Goal: Information Seeking & Learning: Learn about a topic

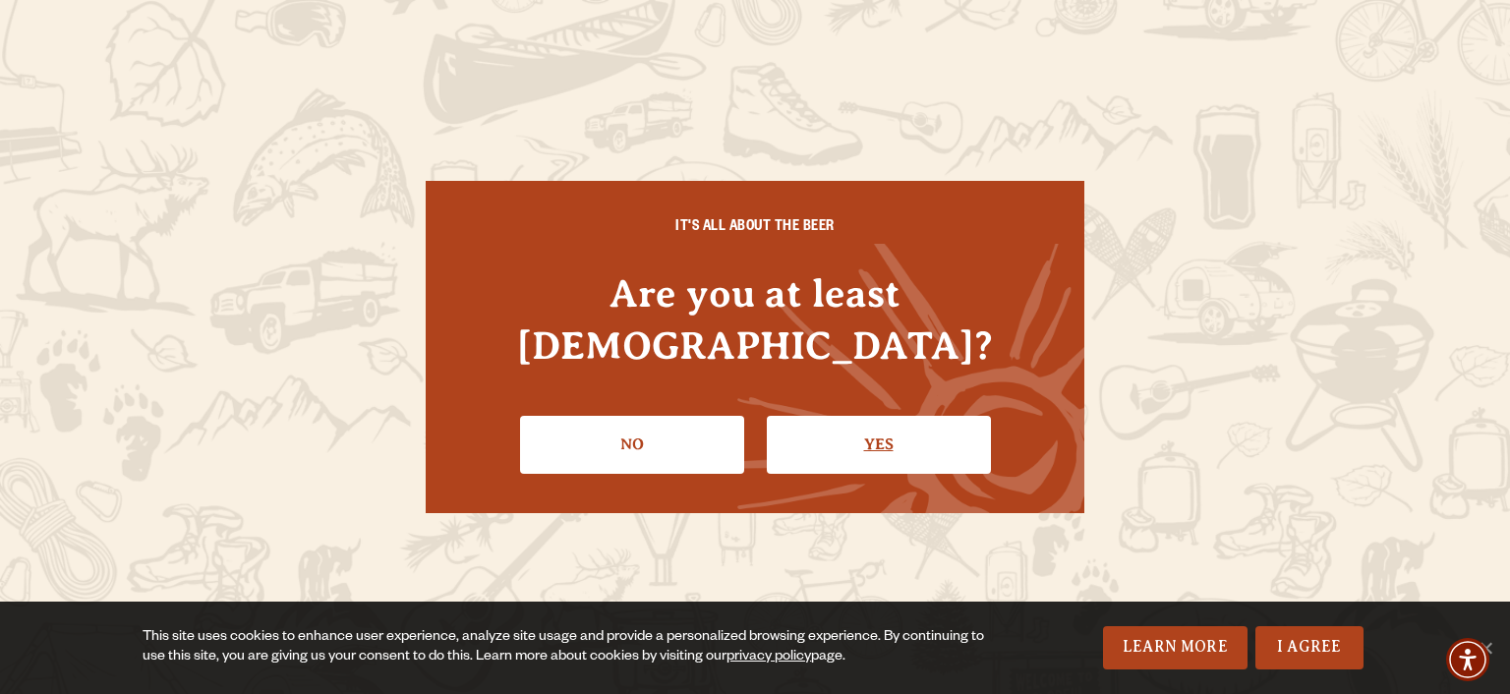
click at [951, 416] on link "Yes" at bounding box center [879, 444] width 224 height 57
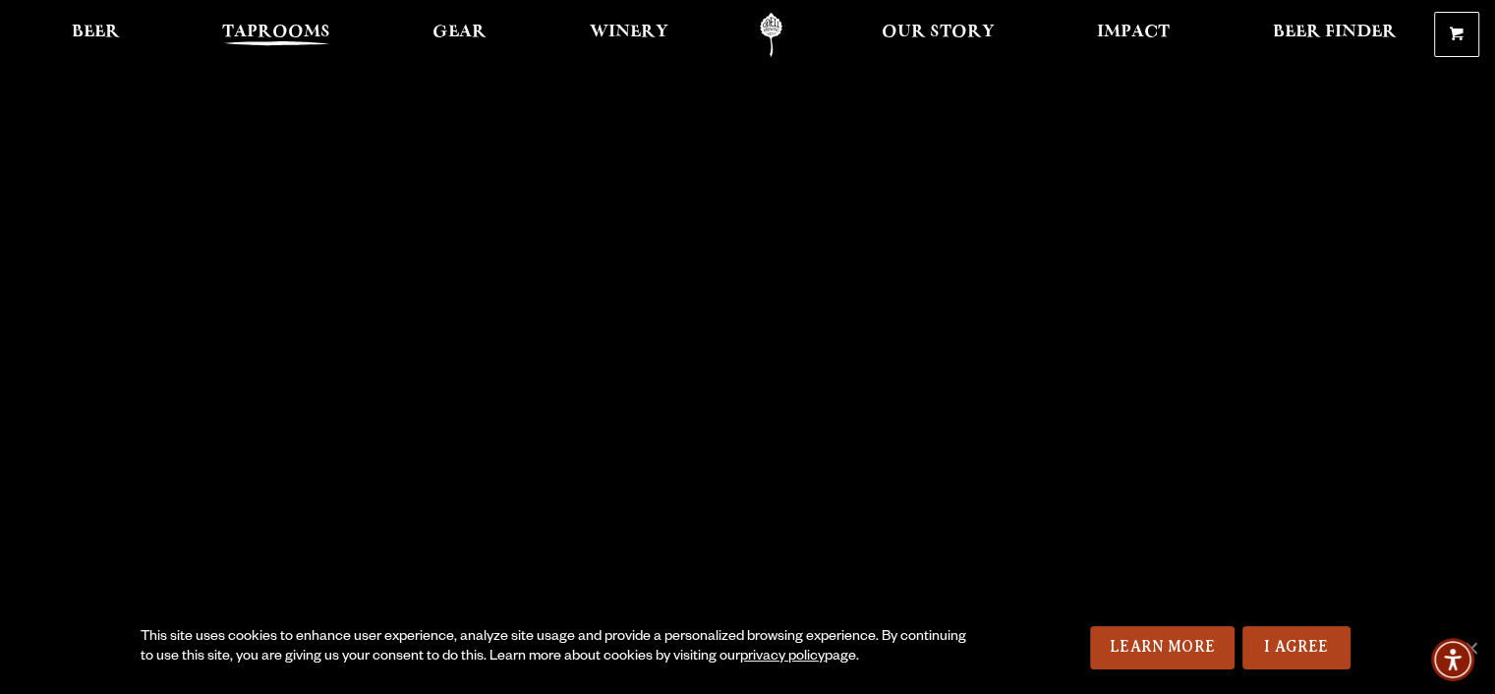
click at [274, 30] on span "Taprooms" at bounding box center [276, 33] width 108 height 16
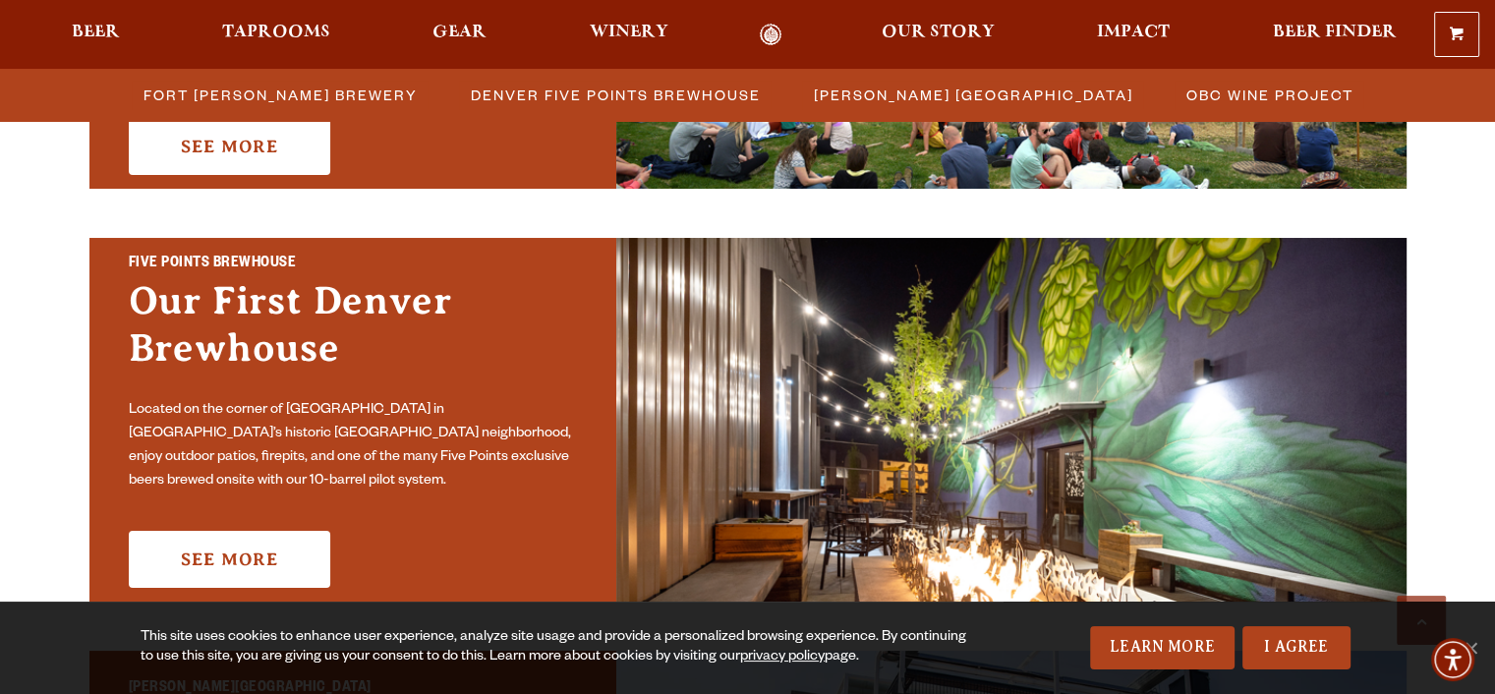
scroll to position [1082, 0]
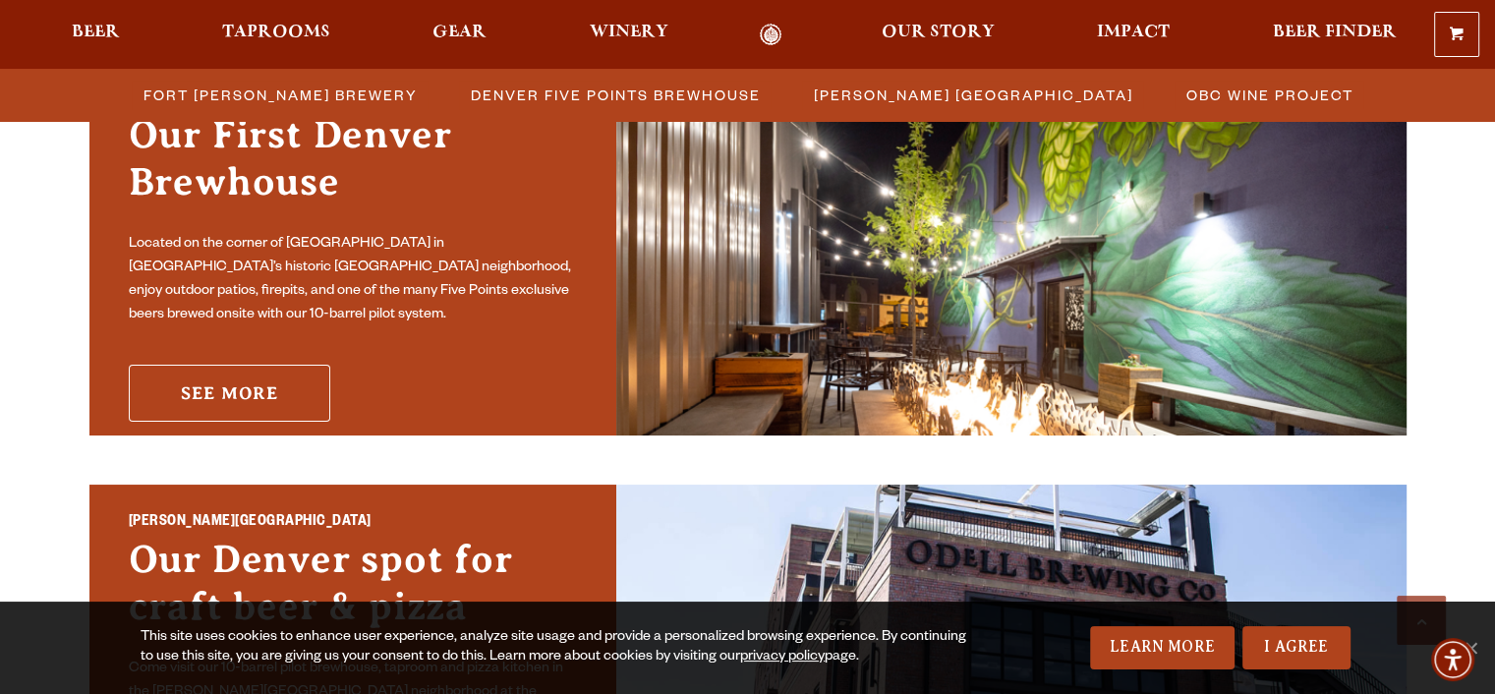
click at [206, 374] on link "See More" at bounding box center [230, 393] width 202 height 57
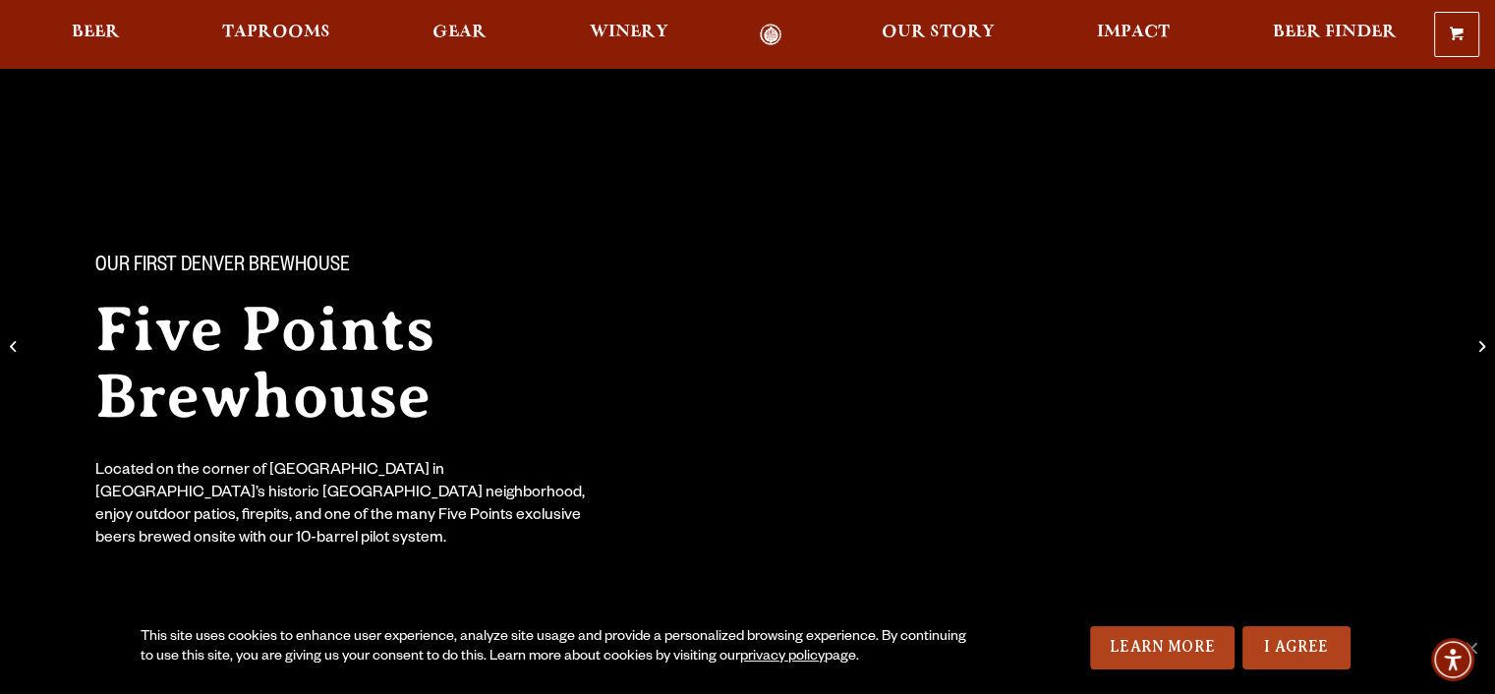
scroll to position [393, 0]
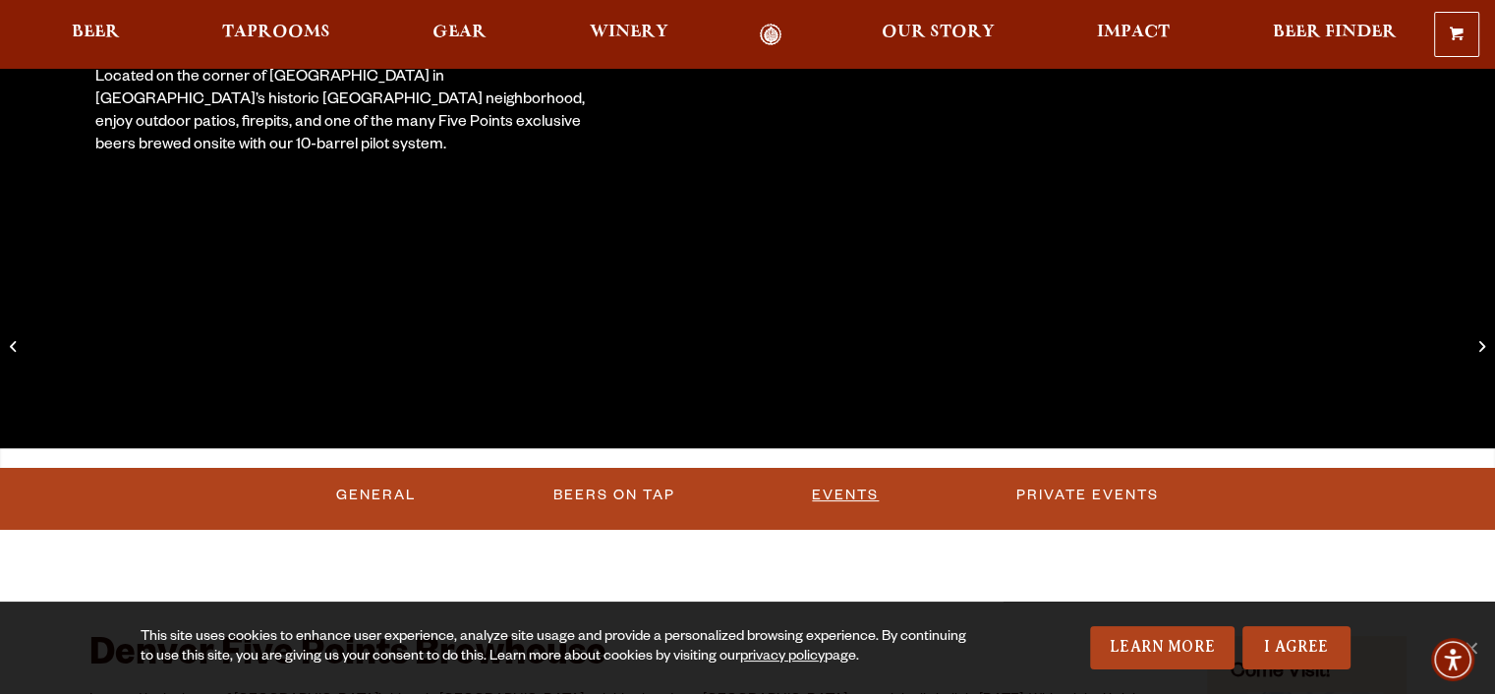
click at [849, 497] on link "Events" at bounding box center [845, 495] width 83 height 45
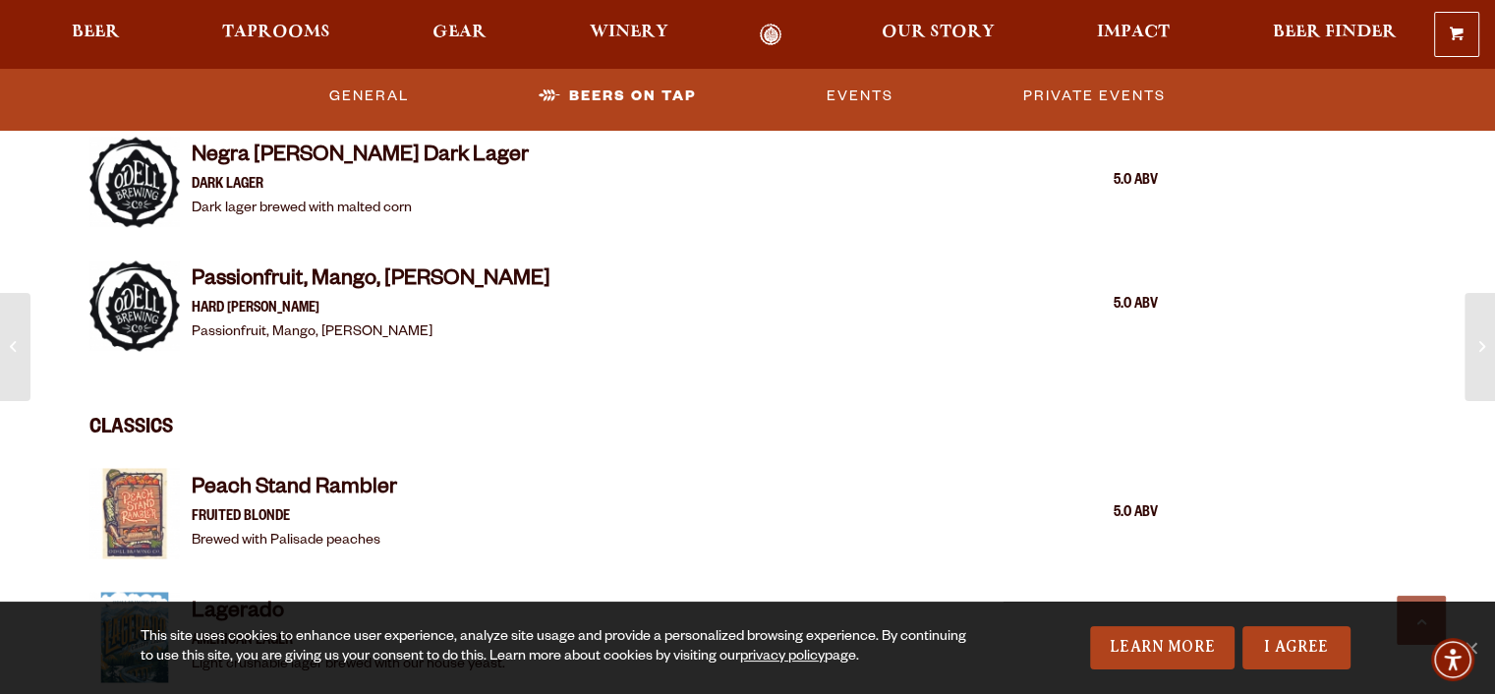
scroll to position [3366, 0]
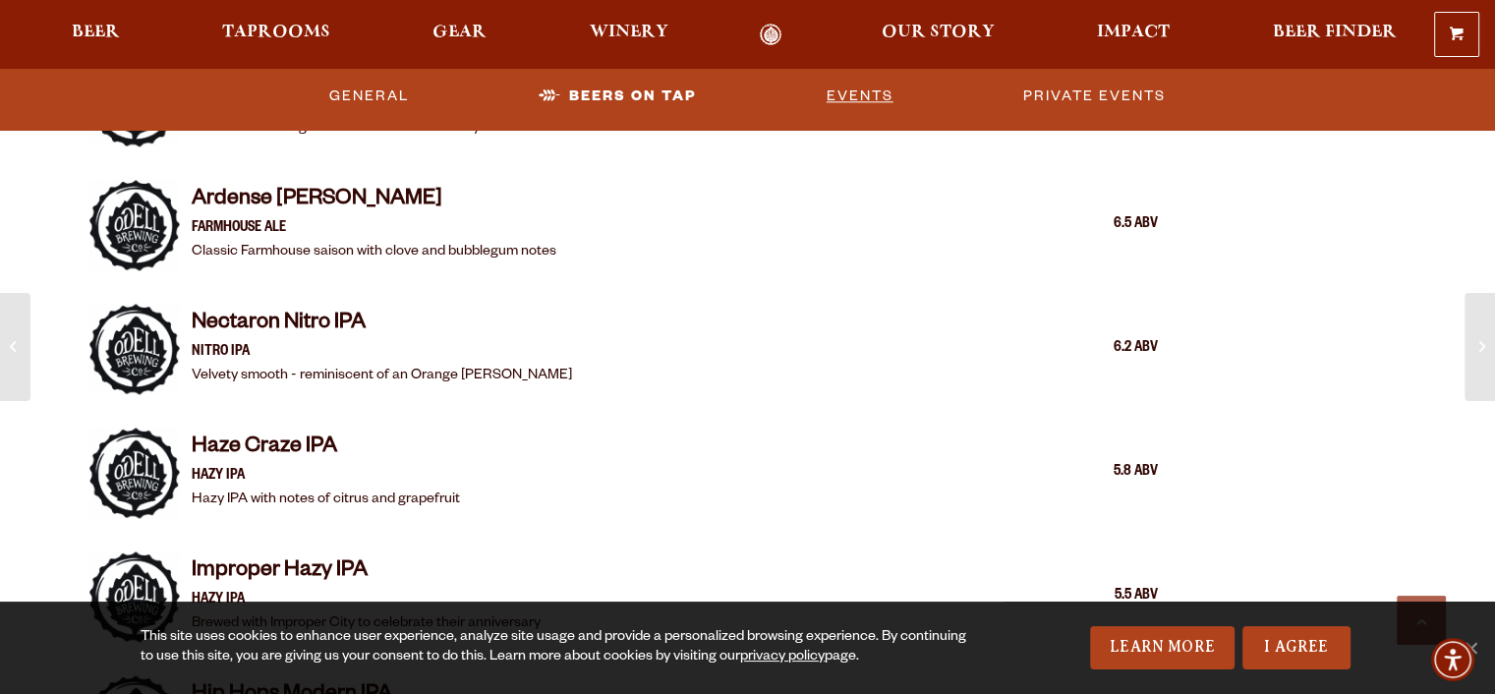
click at [877, 94] on link "Events" at bounding box center [860, 96] width 83 height 45
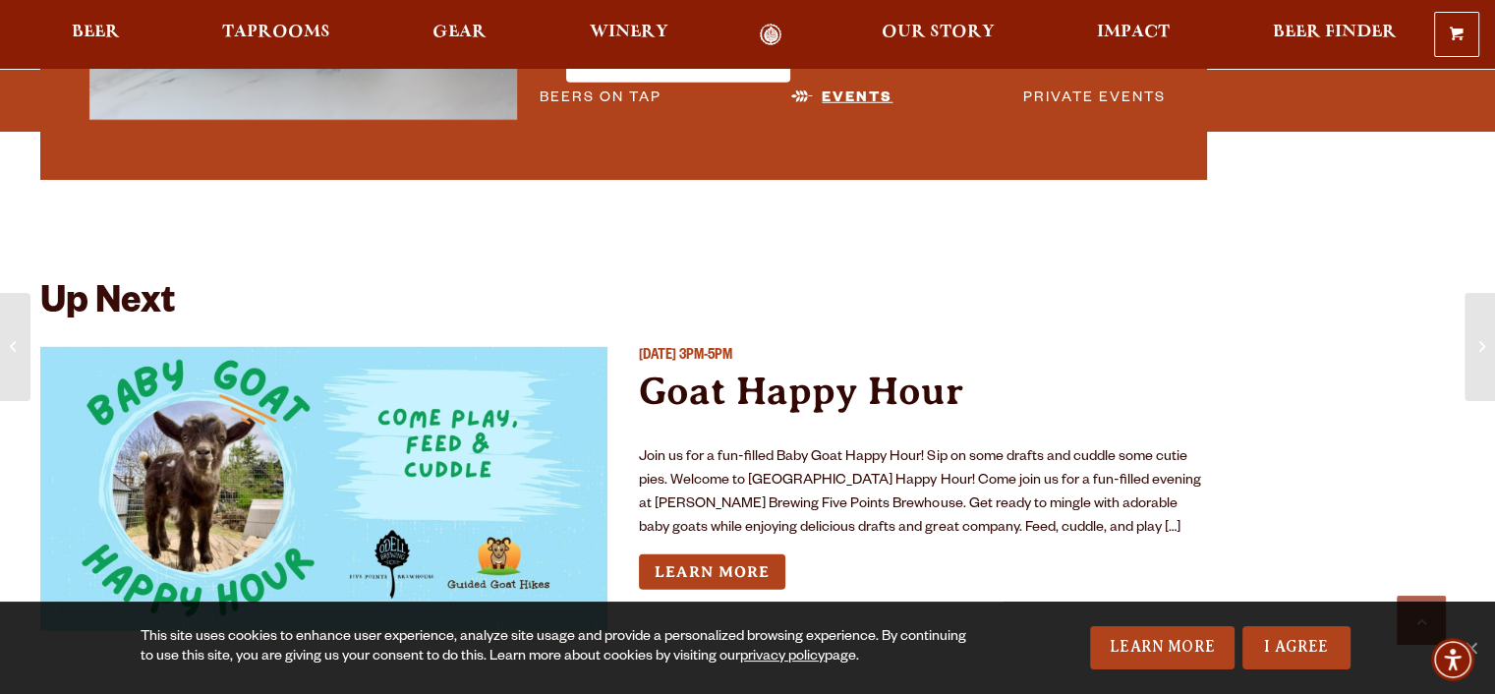
scroll to position [5659, 0]
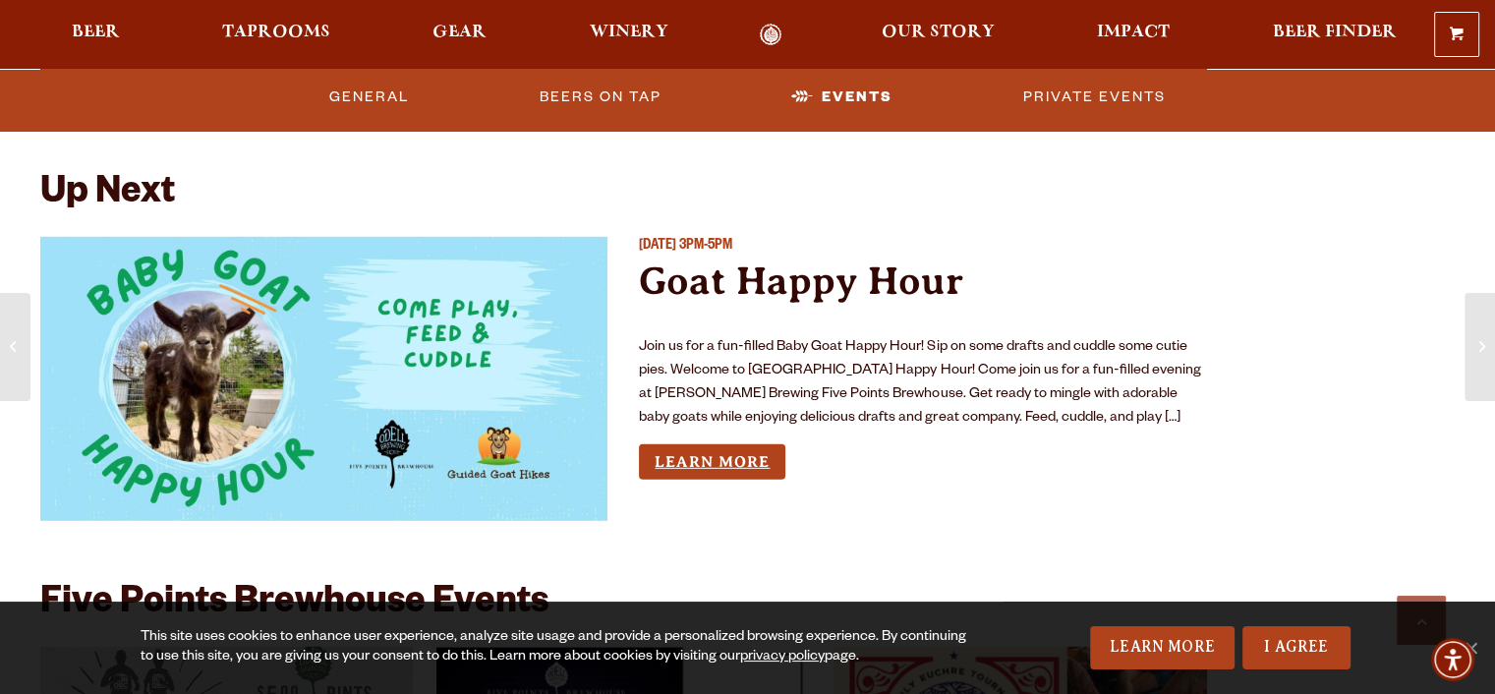
click at [751, 461] on link "Learn More" at bounding box center [712, 462] width 146 height 36
